Goal: Task Accomplishment & Management: Complete application form

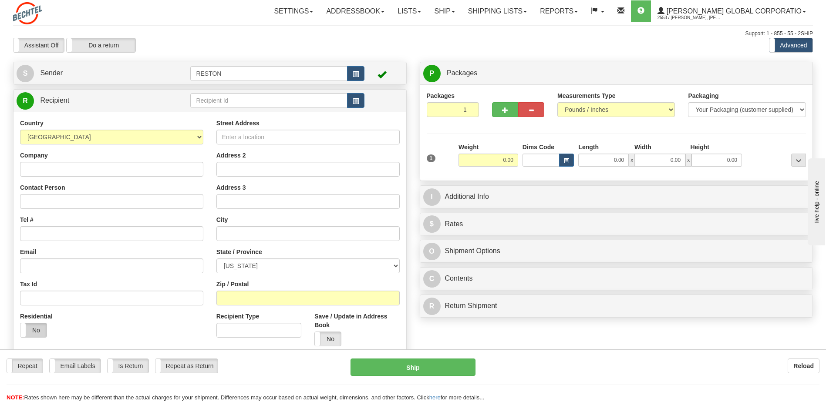
drag, startPoint x: 39, startPoint y: 332, endPoint x: 39, endPoint y: 323, distance: 8.7
click at [39, 331] on label "No" at bounding box center [33, 330] width 26 height 14
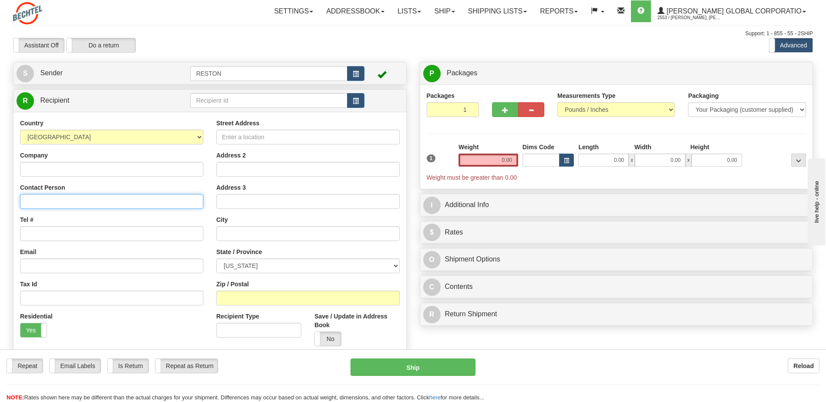
click at [47, 198] on input "Contact Person" at bounding box center [111, 201] width 183 height 15
paste input "[PERSON_NAME]"
type input "[PERSON_NAME]"
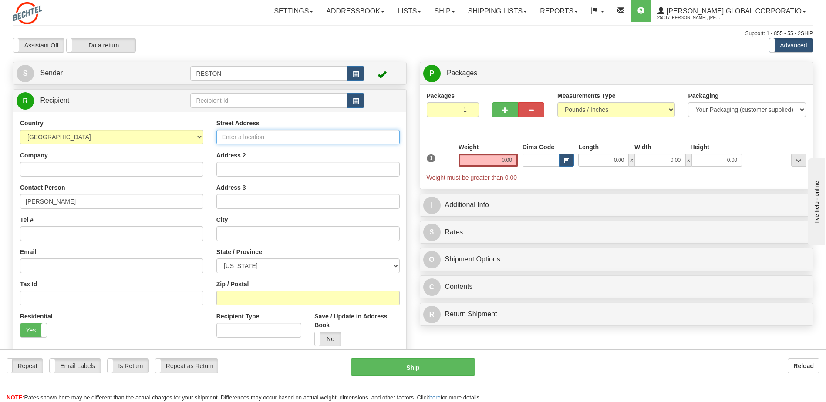
click at [288, 134] on input "Street Address" at bounding box center [307, 137] width 183 height 15
paste input "[STREET_ADDRESS]"
type input "[STREET_ADDRESS]"
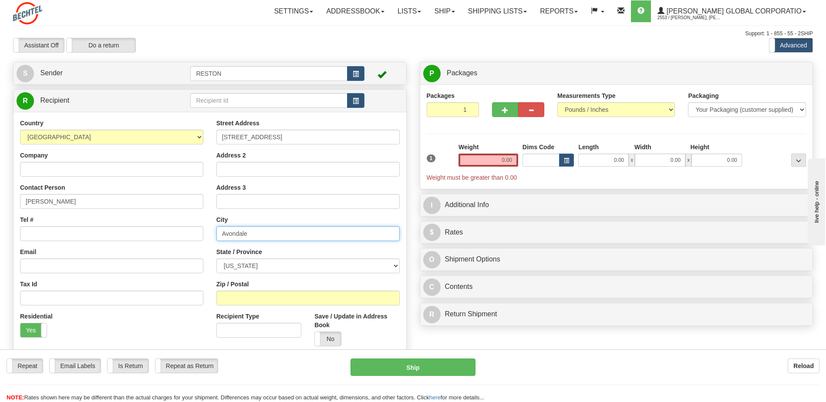
type input "Avondale"
select select "AZ"
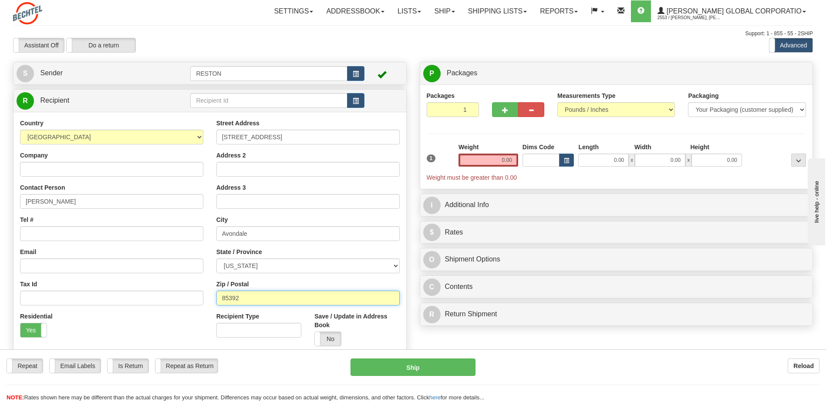
type input "85392"
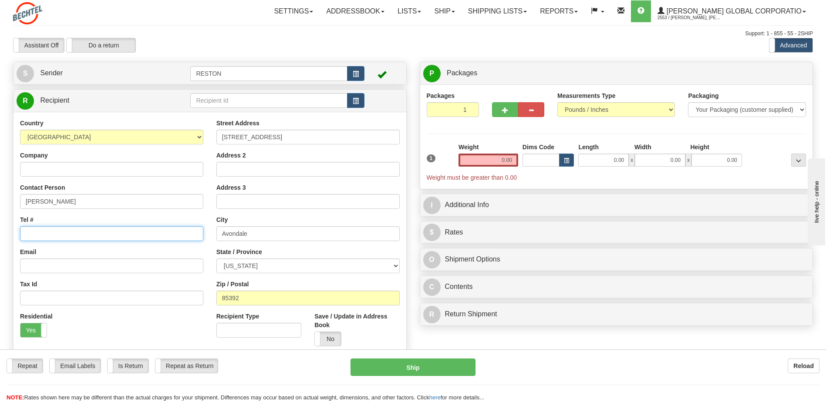
click at [64, 235] on input "Tel #" at bounding box center [111, 233] width 183 height 15
click at [81, 268] on input "Email" at bounding box center [111, 266] width 183 height 15
paste input "ATJACKSO"
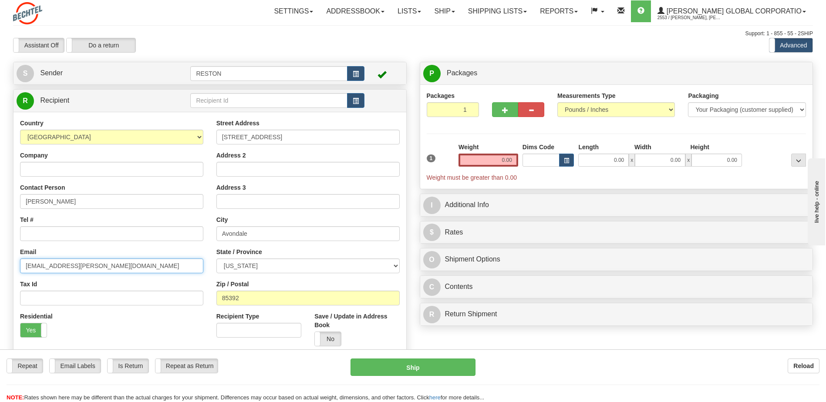
type input "[EMAIL_ADDRESS][PERSON_NAME][DOMAIN_NAME]"
click at [71, 231] on input "Tel #" at bounding box center [111, 233] width 183 height 15
click at [67, 235] on input "Tel #" at bounding box center [111, 233] width 183 height 15
paste input "17132352045"
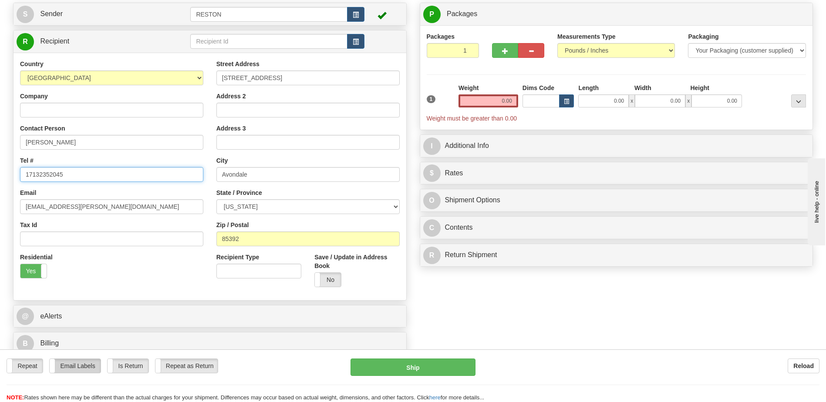
scroll to position [174, 0]
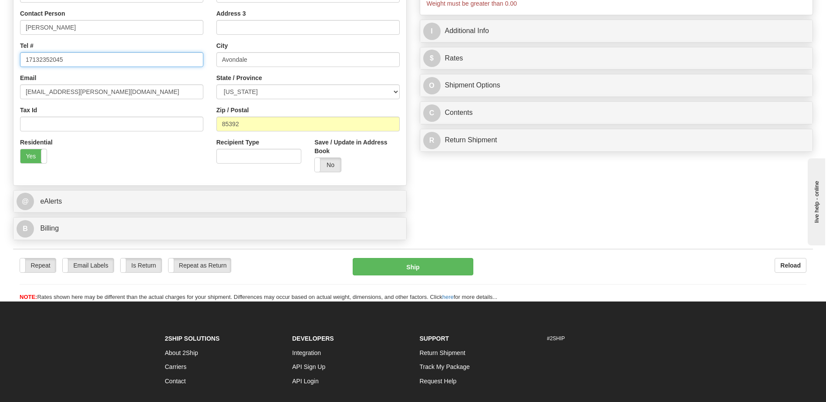
type input "17132352045"
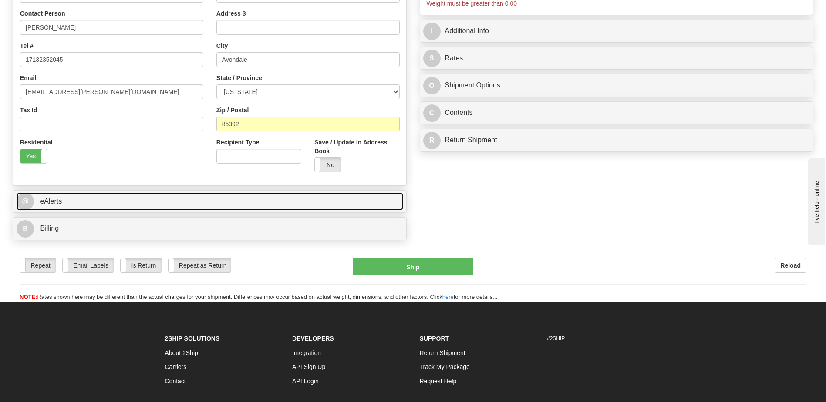
click at [174, 201] on link "@ eAlerts" at bounding box center [210, 202] width 387 height 18
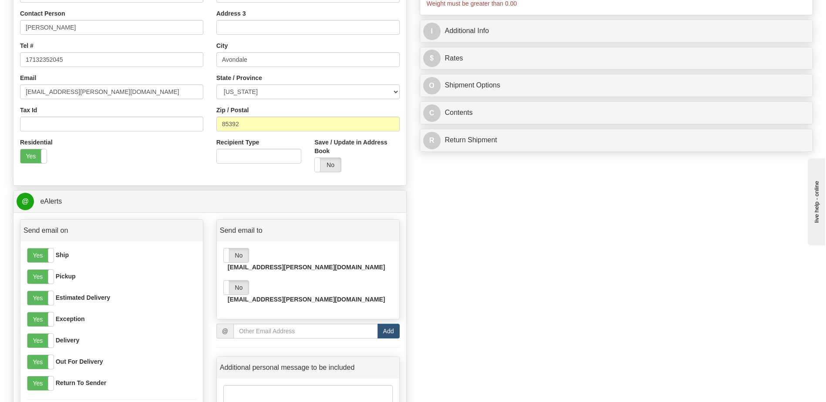
drag, startPoint x: 240, startPoint y: 251, endPoint x: 243, endPoint y: 264, distance: 12.9
click at [241, 254] on label "No" at bounding box center [236, 256] width 25 height 14
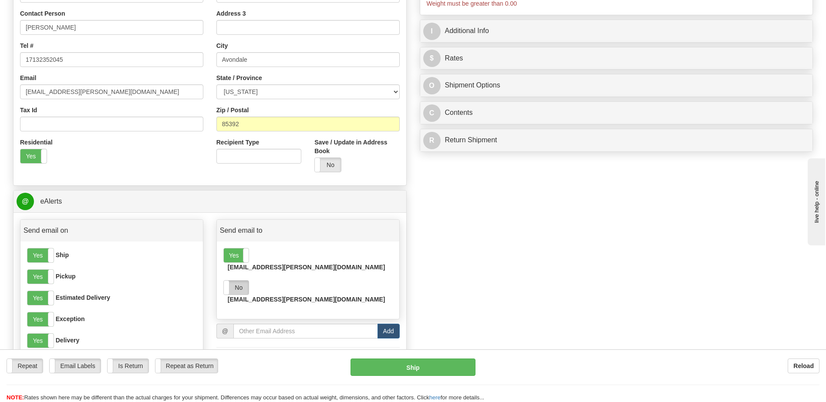
click at [236, 282] on label "No" at bounding box center [236, 288] width 25 height 14
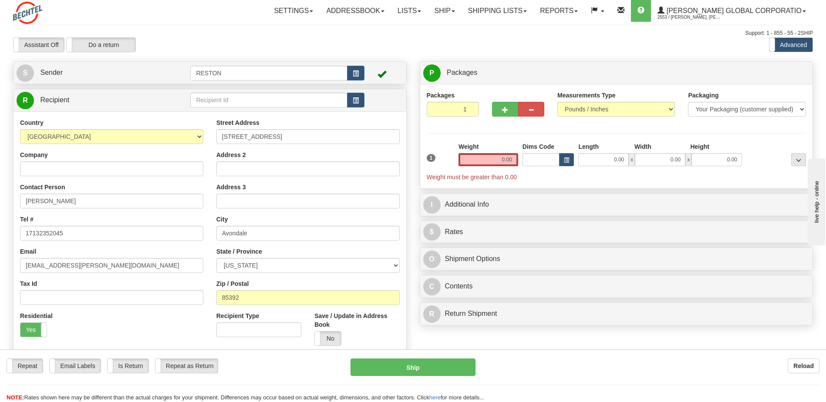
scroll to position [0, 0]
drag, startPoint x: 491, startPoint y: 161, endPoint x: 648, endPoint y: 146, distance: 157.0
click at [648, 146] on div "1 Weight 0.00 Dims Code 0.00" at bounding box center [616, 162] width 384 height 39
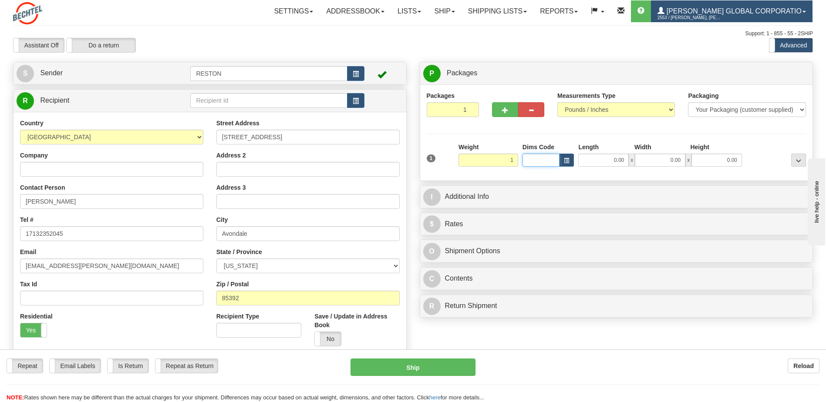
type input "1.00"
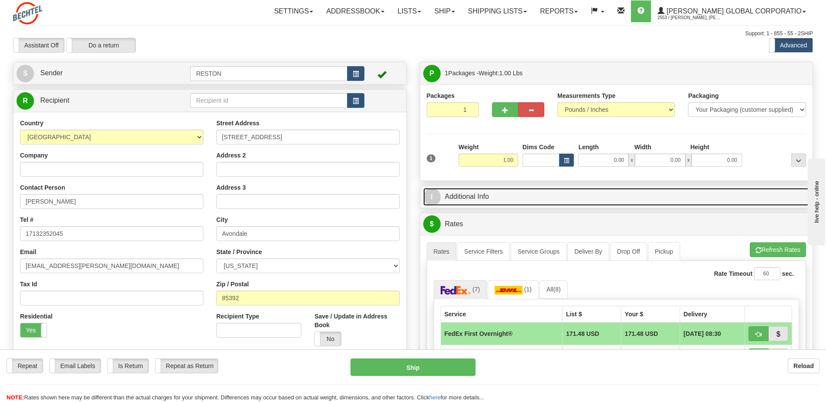
click at [538, 191] on link "I Additional Info" at bounding box center [616, 197] width 387 height 18
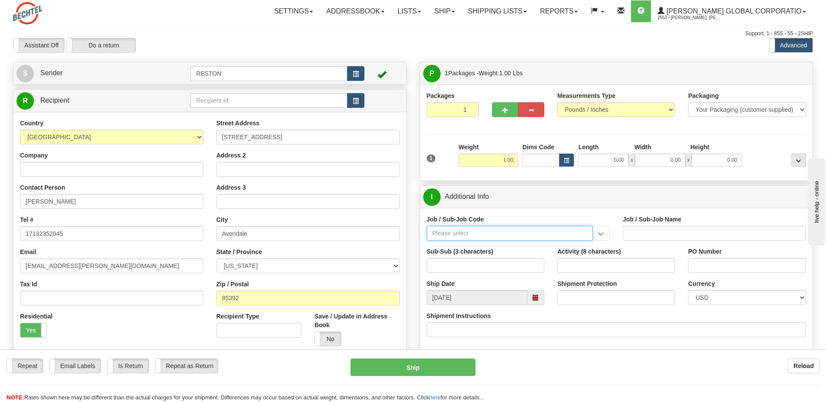
click at [454, 233] on input "Job / Sub-Job Code" at bounding box center [510, 233] width 166 height 15
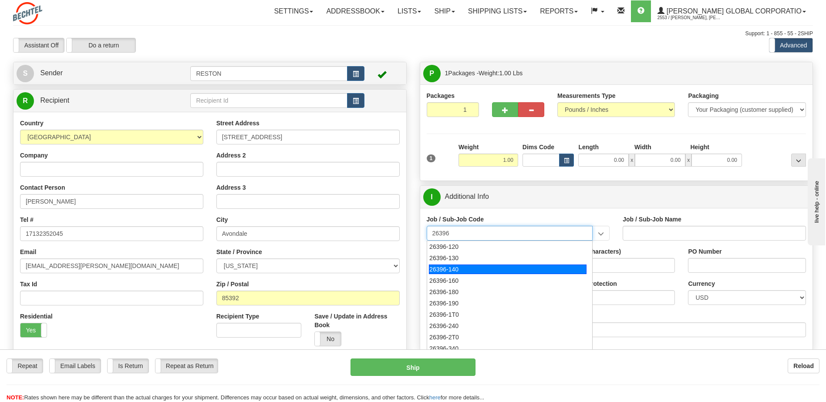
click at [458, 270] on div "26396-140" at bounding box center [508, 270] width 158 height 10
type input "26396-140"
type input "NATRIUM DEMONSTRATION - PLANT DESIGN ENGINEERING"
type input "26396-140"
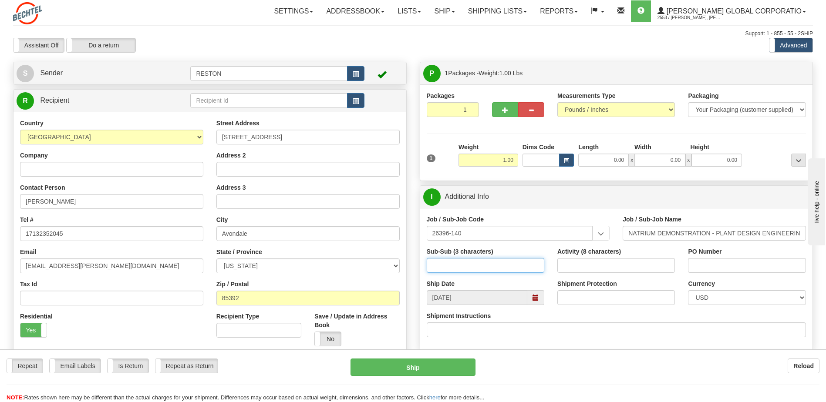
click at [460, 264] on input "Sub-Sub (3 characters)" at bounding box center [486, 265] width 118 height 15
type input "MAT"
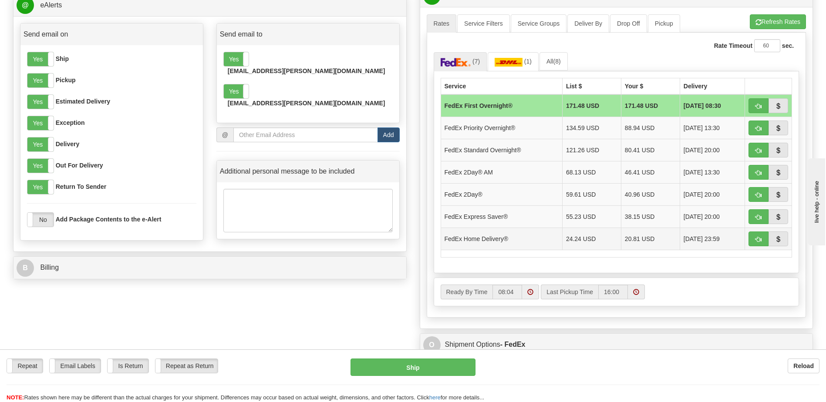
scroll to position [392, 0]
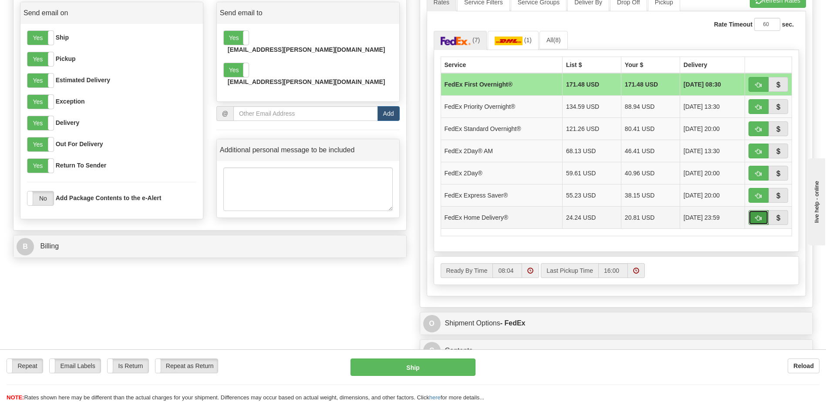
click at [757, 217] on span "button" at bounding box center [758, 218] width 6 height 6
type input "90"
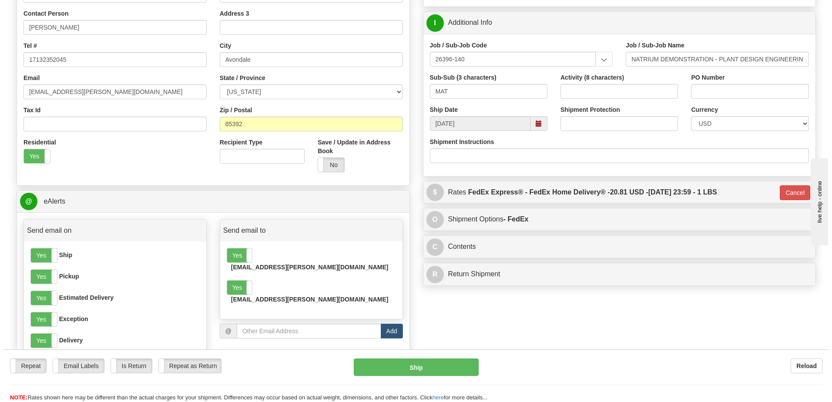
scroll to position [44, 0]
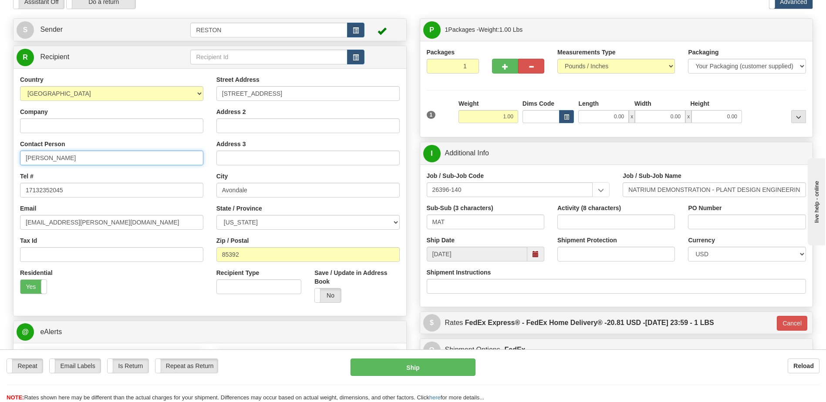
drag, startPoint x: 95, startPoint y: 162, endPoint x: 40, endPoint y: 161, distance: 55.3
click at [0, 161] on html "Training Course Close Toggle navigation Settings Shipping Preferences New Sende…" at bounding box center [413, 157] width 826 height 402
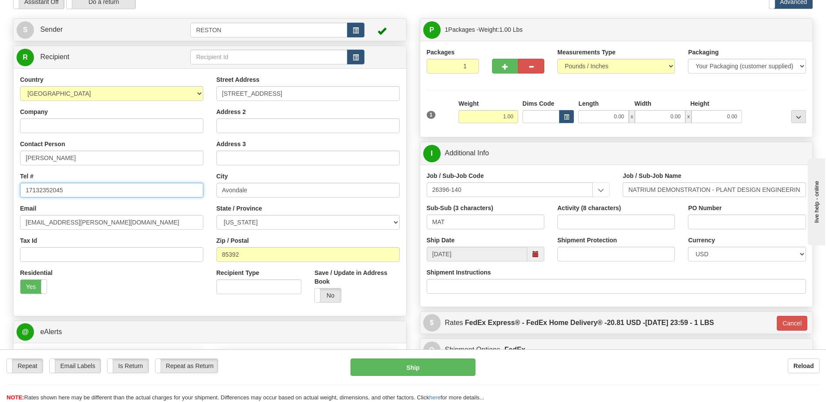
drag, startPoint x: 83, startPoint y: 187, endPoint x: 47, endPoint y: 189, distance: 35.3
click at [0, 187] on html "Training Course Close Toggle navigation Settings Shipping Preferences New Sende…" at bounding box center [413, 157] width 826 height 402
drag, startPoint x: 123, startPoint y: 222, endPoint x: 31, endPoint y: 219, distance: 92.4
click at [0, 220] on html "Training Course Close Toggle navigation Settings Shipping Preferences New Sende…" at bounding box center [413, 157] width 826 height 402
drag, startPoint x: 317, startPoint y: 91, endPoint x: 164, endPoint y: 86, distance: 153.7
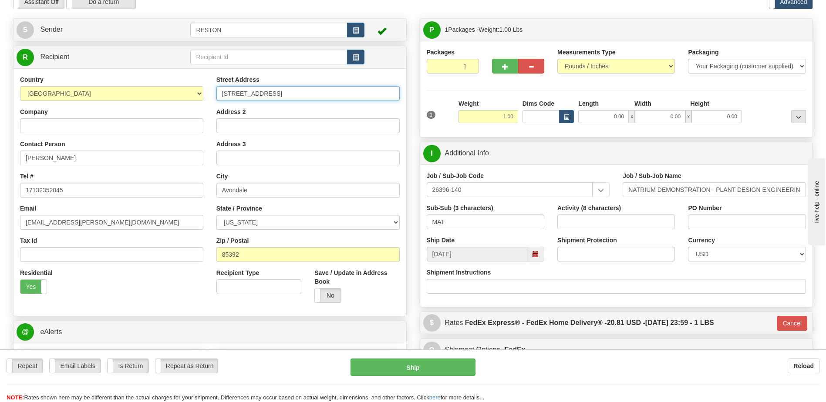
click at [162, 86] on div "Country [GEOGRAPHIC_DATA] [GEOGRAPHIC_DATA] [GEOGRAPHIC_DATA] [GEOGRAPHIC_DATA]…" at bounding box center [209, 192] width 393 height 234
drag, startPoint x: 276, startPoint y: 189, endPoint x: 202, endPoint y: 188, distance: 74.9
click at [189, 189] on div "Country [GEOGRAPHIC_DATA] [GEOGRAPHIC_DATA] [GEOGRAPHIC_DATA] [GEOGRAPHIC_DATA]…" at bounding box center [209, 192] width 393 height 234
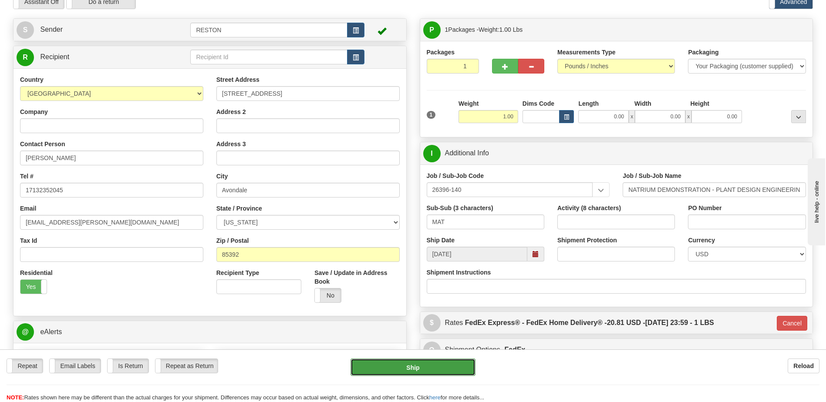
click at [419, 371] on button "Ship" at bounding box center [412, 367] width 124 height 17
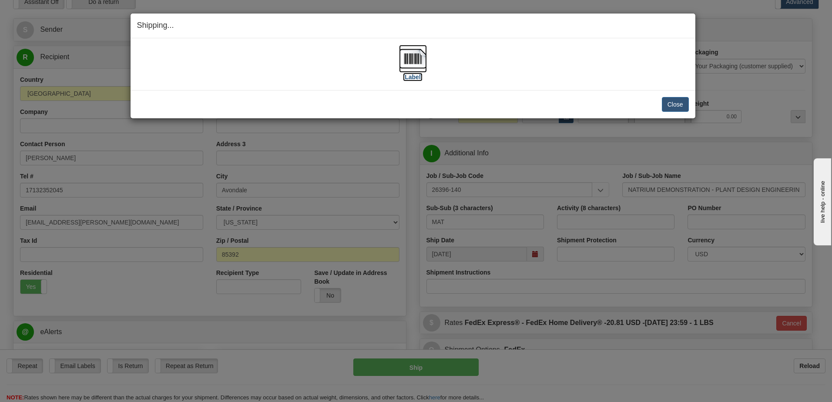
click at [416, 58] on img at bounding box center [413, 59] width 28 height 28
